Goal: Information Seeking & Learning: Learn about a topic

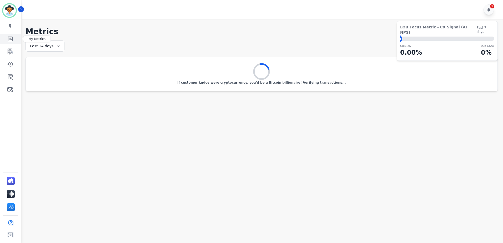
click at [8, 38] on icon "Sidebar" at bounding box center [10, 39] width 5 height 5
click at [19, 50] on link "Sidebar" at bounding box center [11, 51] width 20 height 11
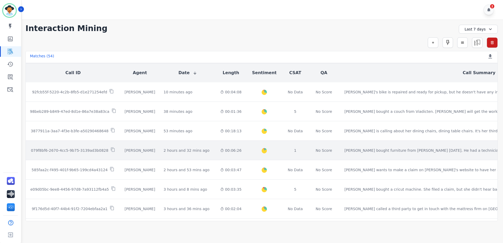
click at [281, 150] on tr "079f8bf6-2670-4cc5-9b75-3139ad3b0828 [PERSON_NAME] 2 hours and 32 mins ago Star…" at bounding box center [338, 150] width 625 height 19
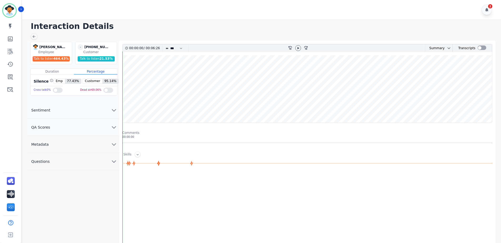
click at [112, 139] on button "Metadata" at bounding box center [73, 144] width 92 height 17
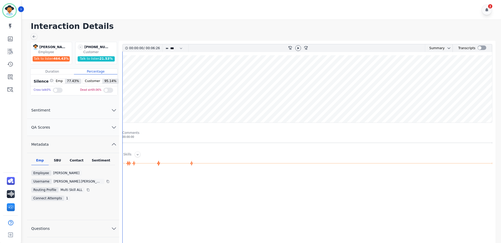
click at [112, 139] on button "Metadata" at bounding box center [73, 144] width 92 height 17
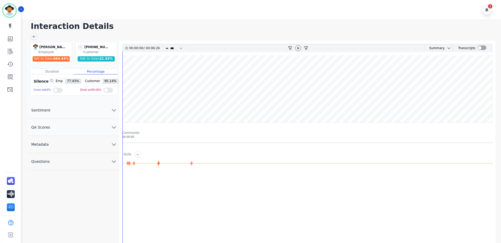
click at [112, 130] on icon "chevron down" at bounding box center [114, 127] width 6 height 6
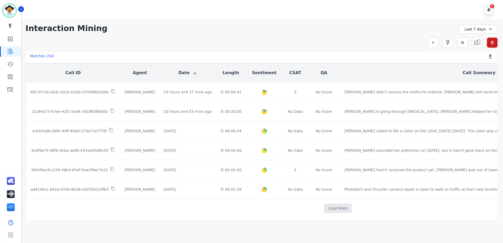
scroll to position [270, 0]
click at [290, 72] on button "CSAT" at bounding box center [296, 73] width 12 height 6
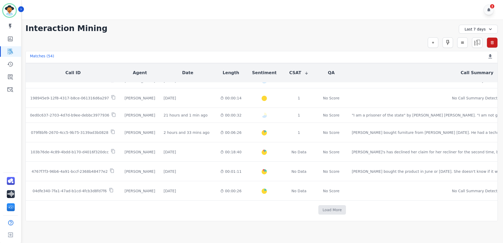
scroll to position [266, 0]
click at [319, 206] on button "Load More" at bounding box center [333, 208] width 28 height 9
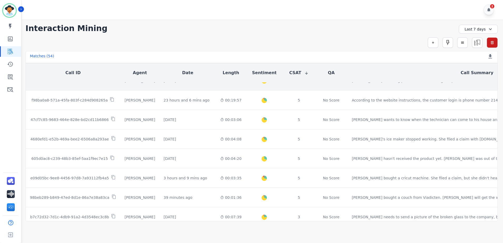
scroll to position [79, 0]
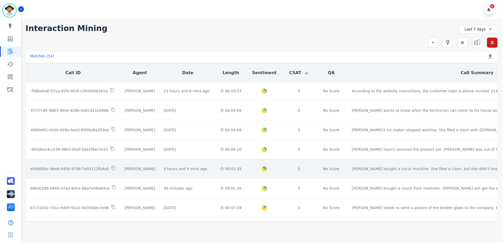
click at [315, 176] on td "No Score" at bounding box center [331, 168] width 33 height 19
